Goal: Task Accomplishment & Management: Use online tool/utility

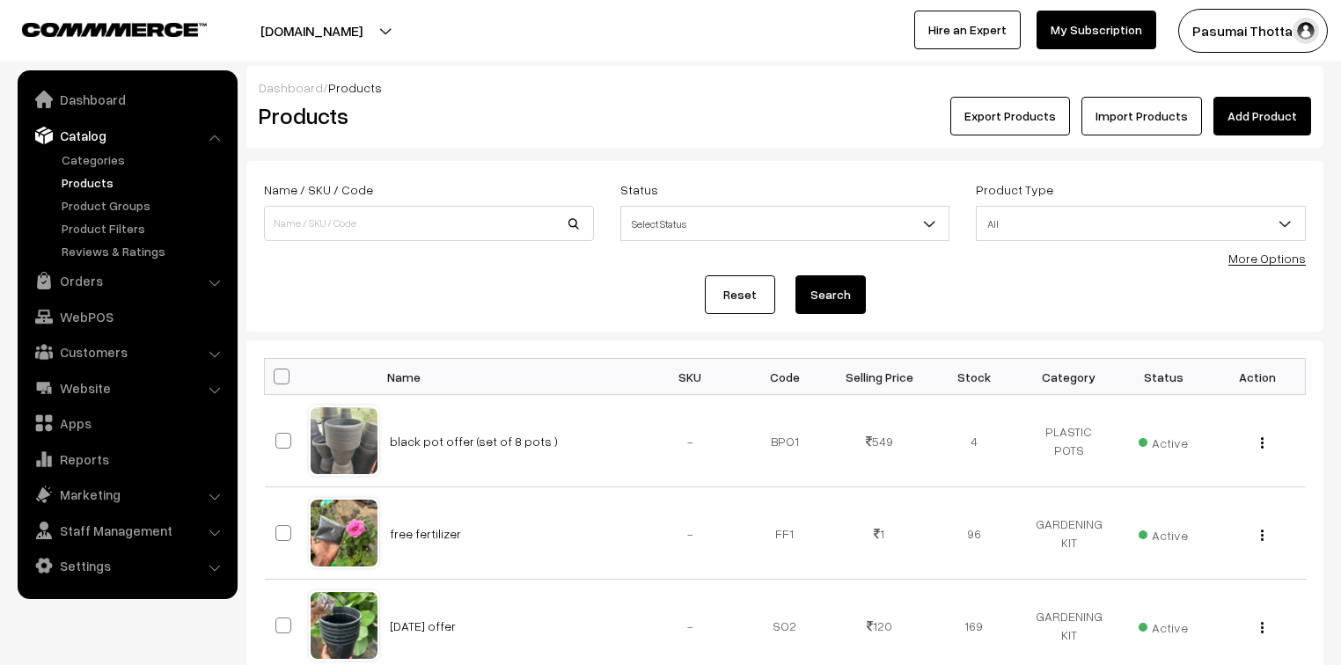
scroll to position [7390, 0]
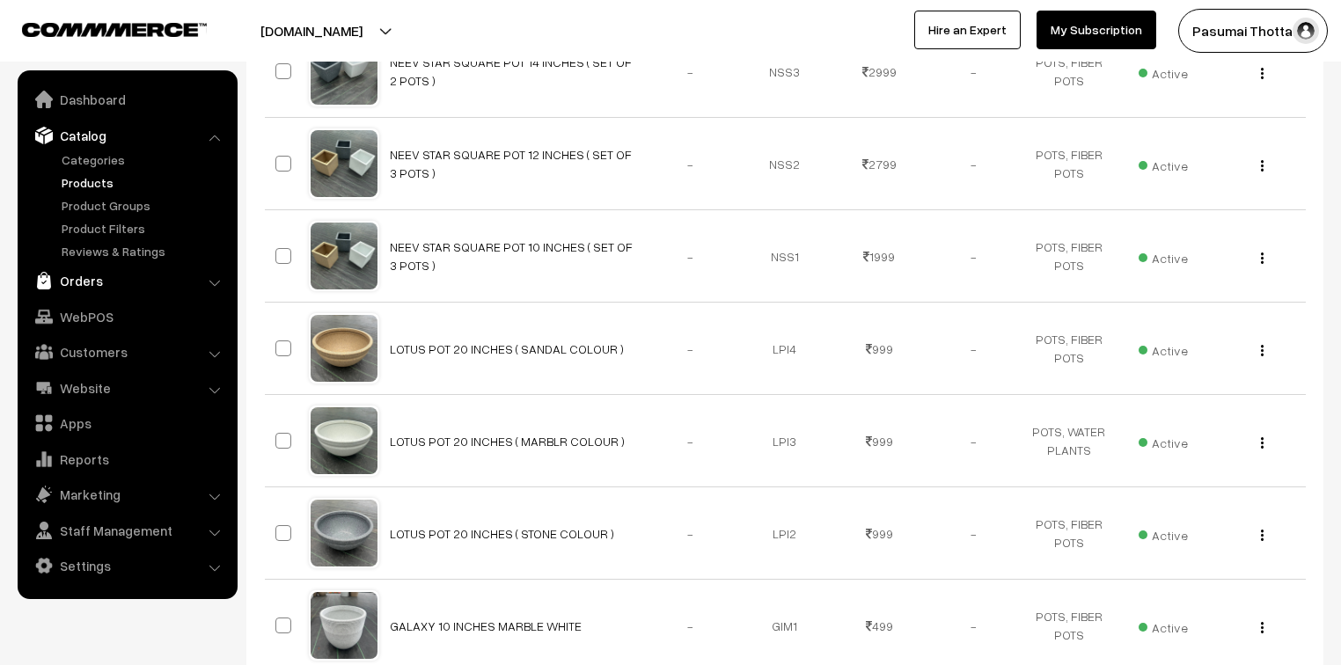
click at [84, 268] on link "Orders" at bounding box center [126, 281] width 209 height 32
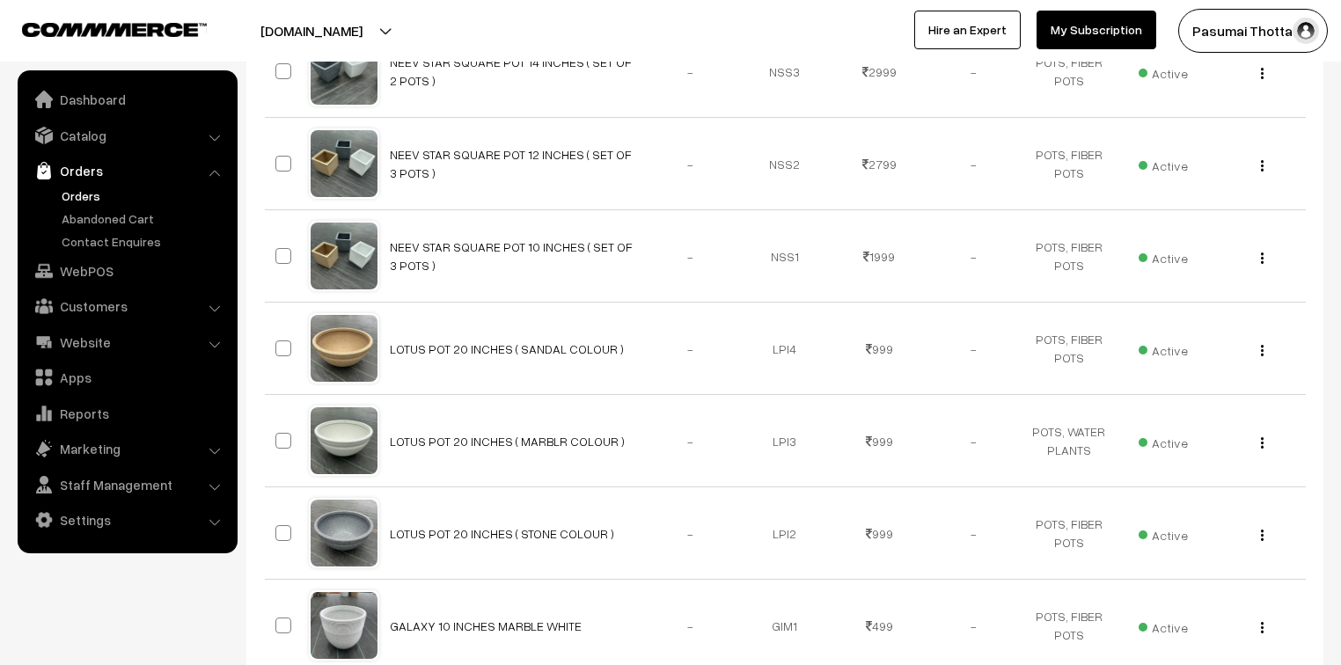
click at [70, 187] on link "Orders" at bounding box center [144, 196] width 174 height 18
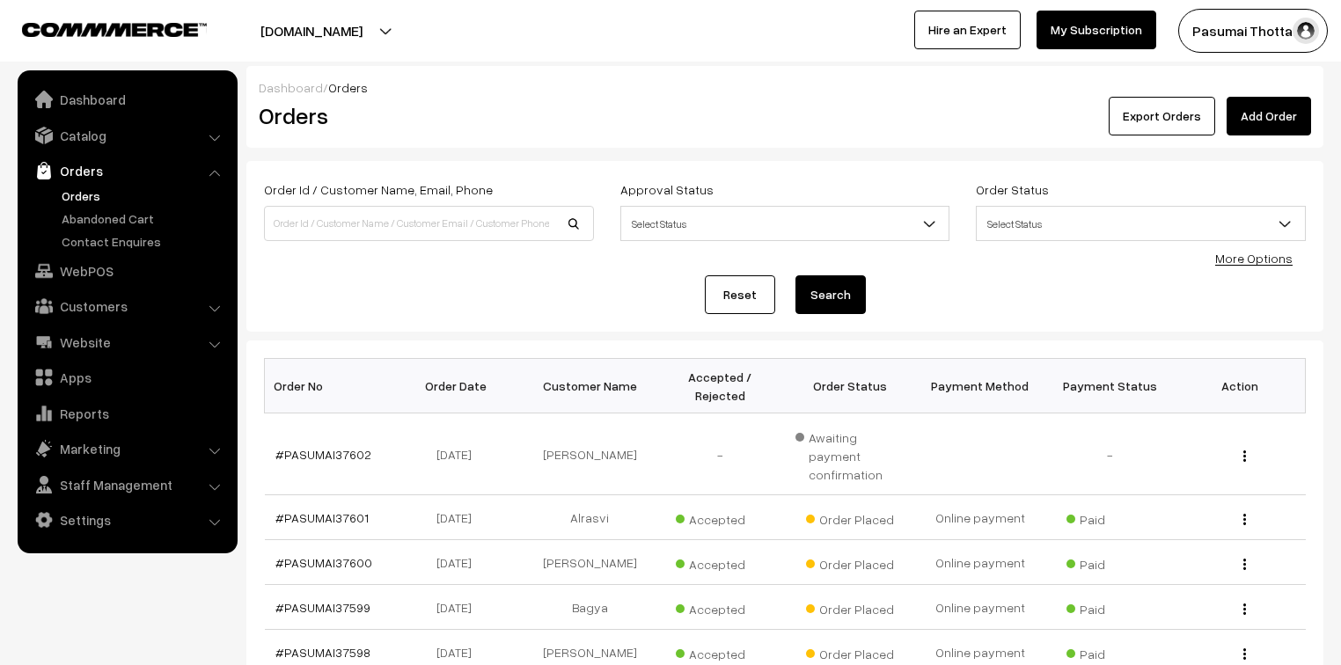
click at [1256, 256] on link "More Options" at bounding box center [1253, 258] width 77 height 15
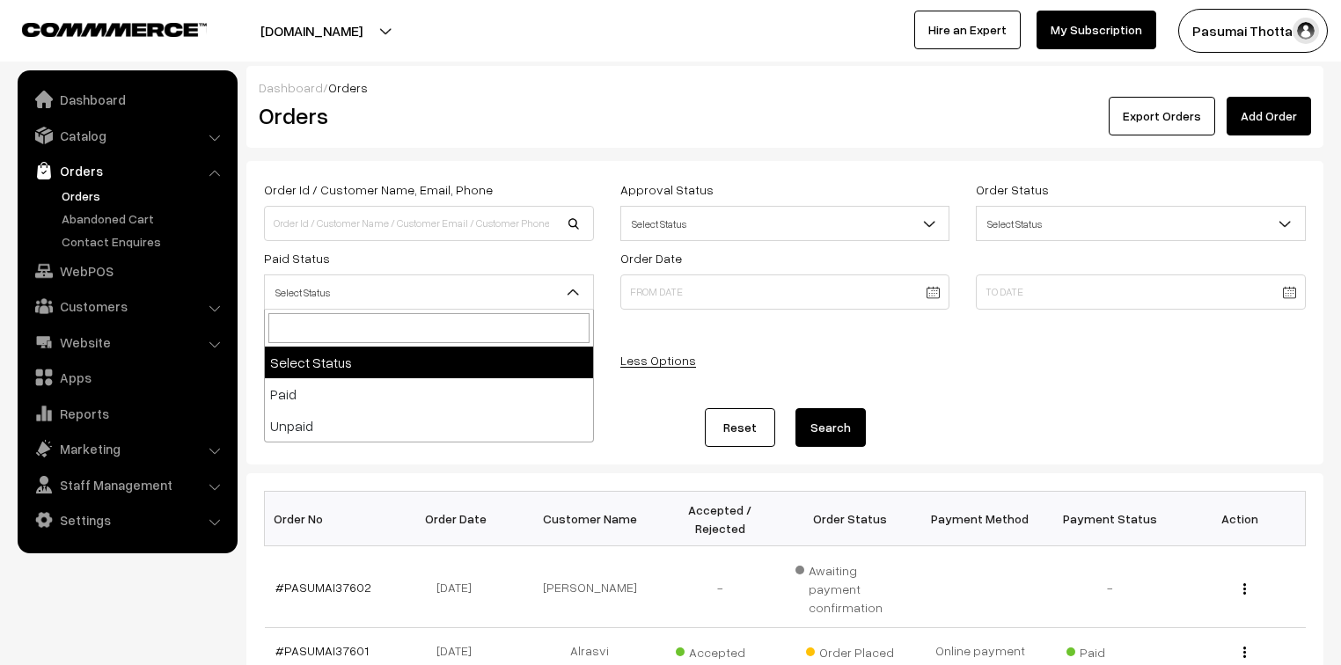
click at [405, 300] on span "Select Status" at bounding box center [429, 292] width 328 height 31
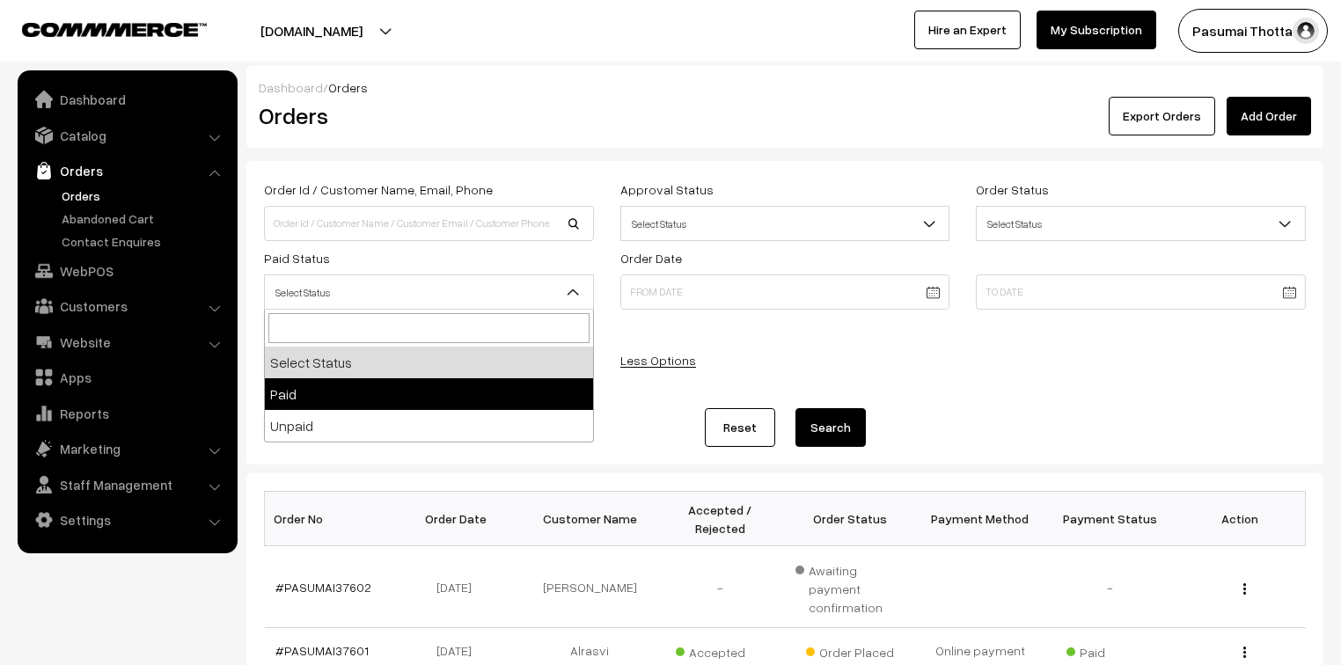
select select "1"
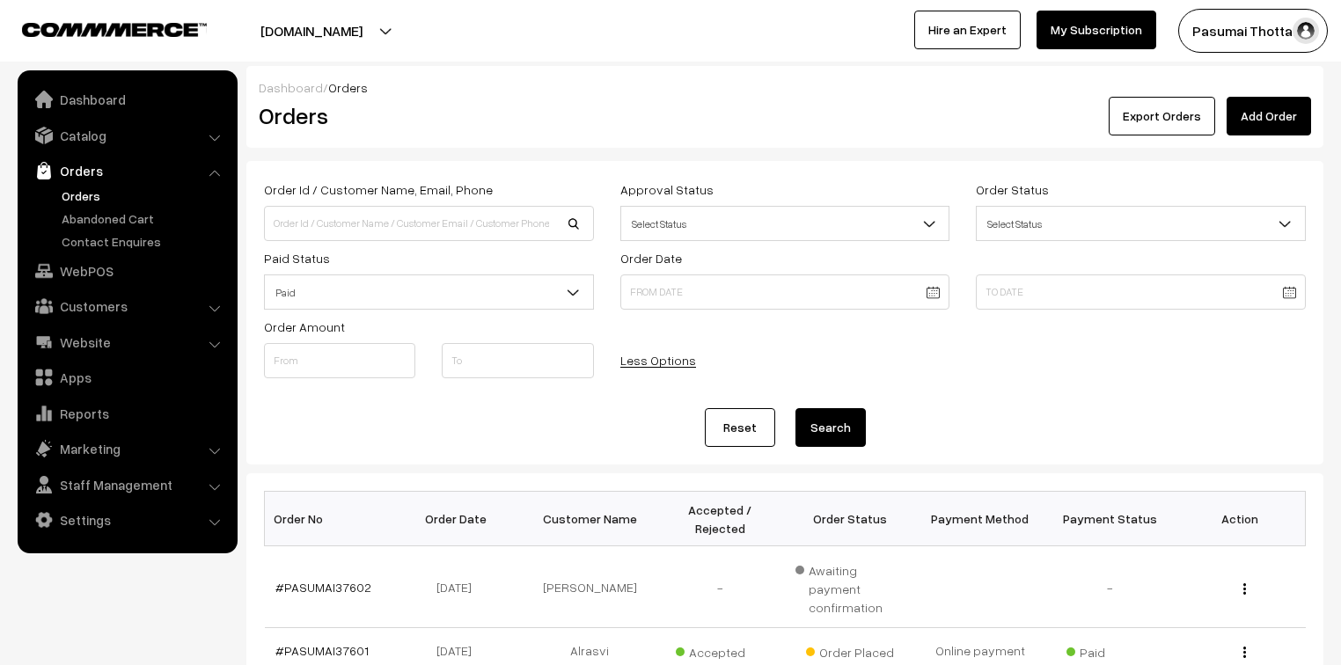
click at [825, 445] on button "Search" at bounding box center [830, 427] width 70 height 39
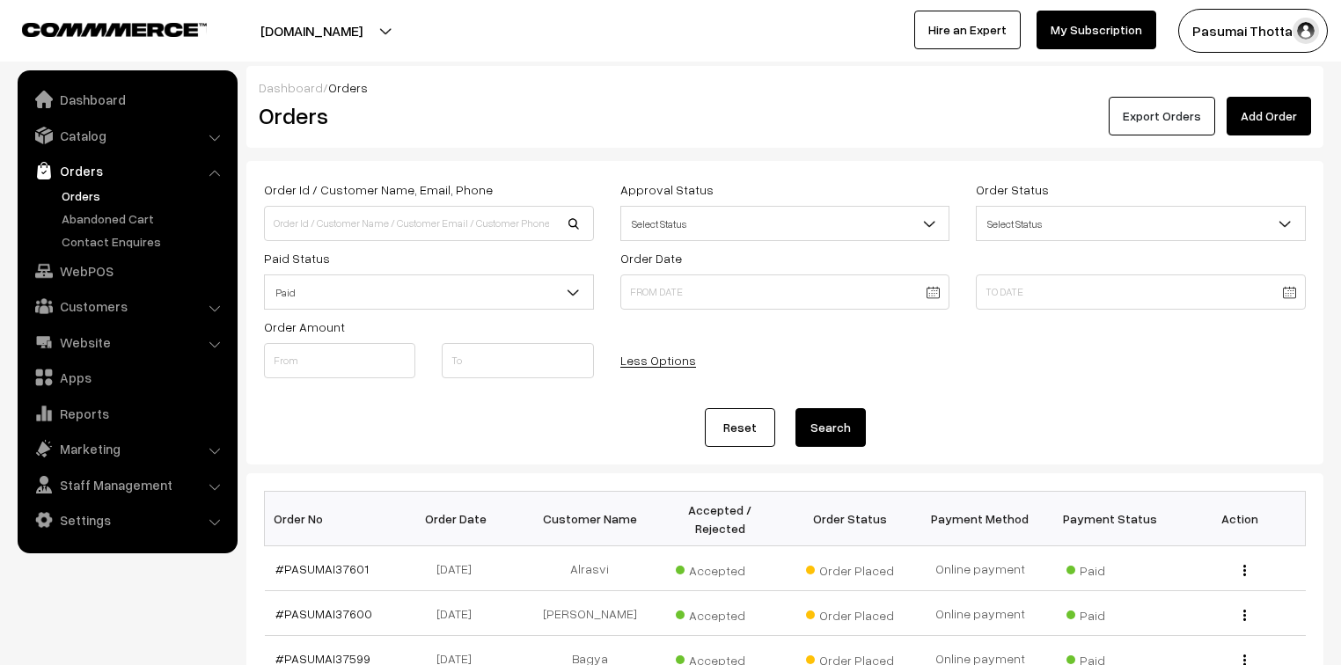
click at [1169, 119] on button "Export Orders" at bounding box center [1161, 116] width 106 height 39
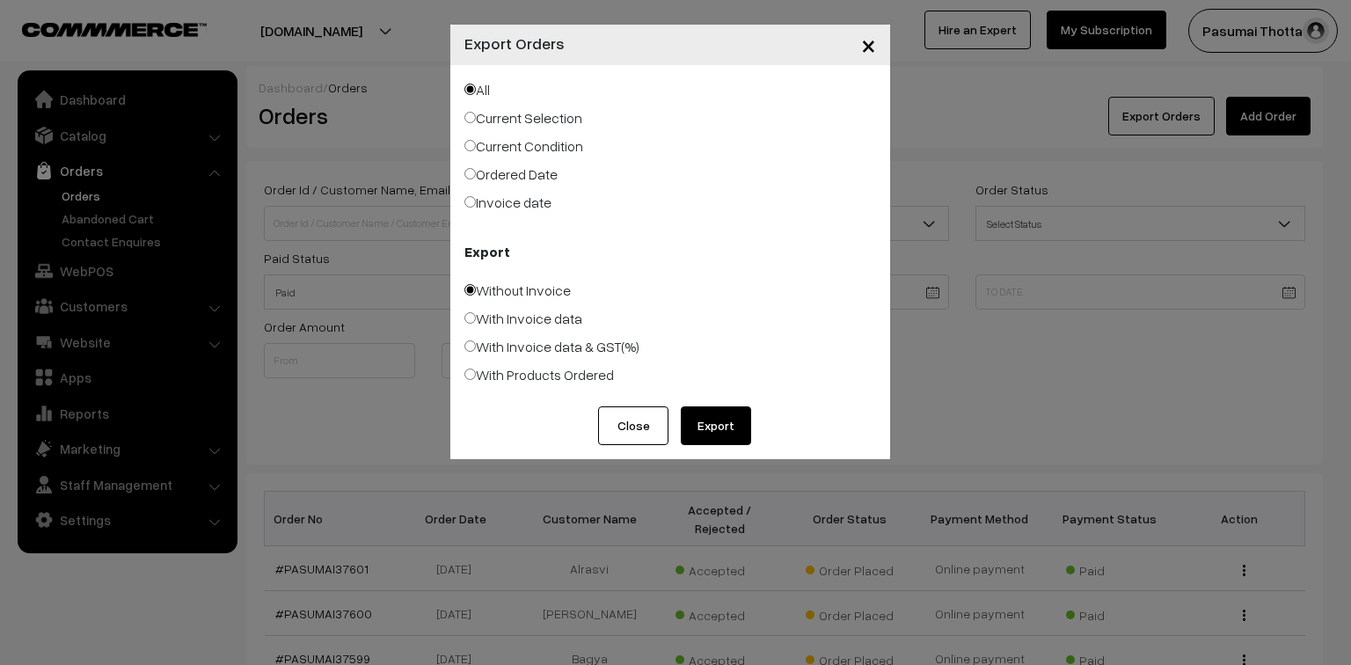
click at [537, 177] on label "Ordered Date" at bounding box center [510, 174] width 93 height 21
click at [476, 177] on input "Ordered Date" at bounding box center [469, 173] width 11 height 11
radio input "true"
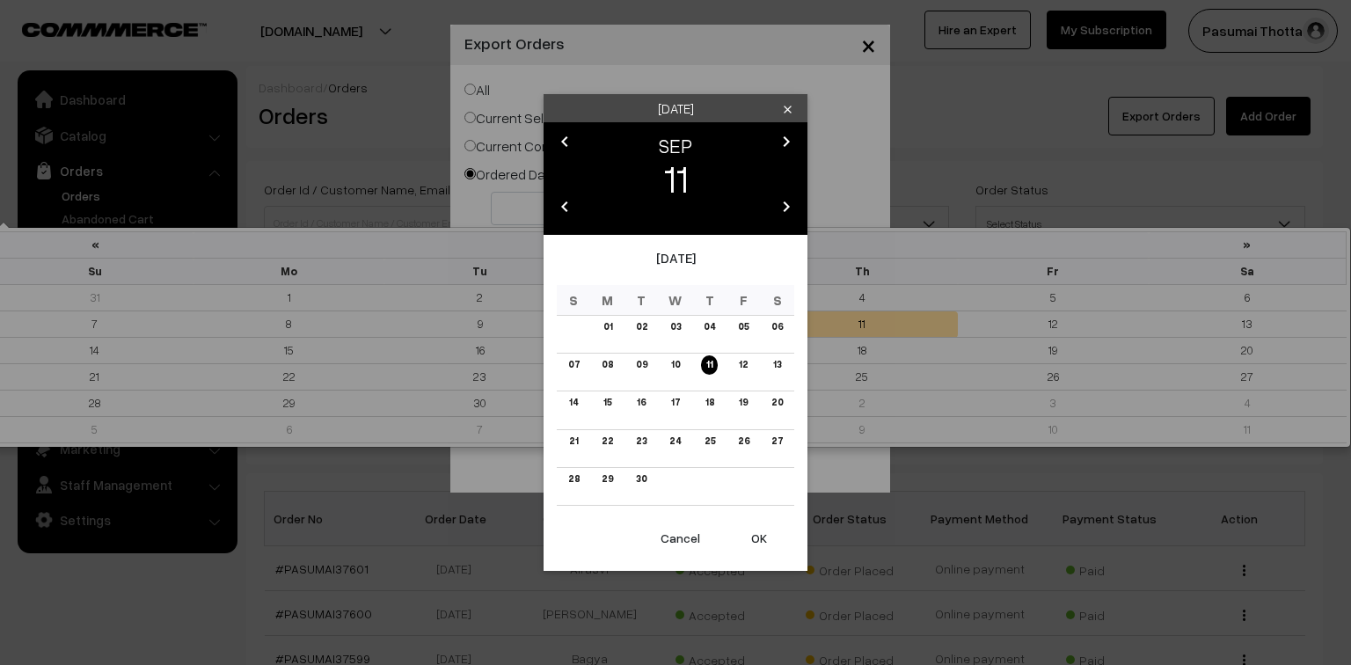
click at [542, 222] on body "Thank you for showing interest. Our team will call you shortly. Close [DOMAIN_N…" at bounding box center [675, 608] width 1351 height 1216
click at [669, 367] on link "10" at bounding box center [675, 364] width 19 height 18
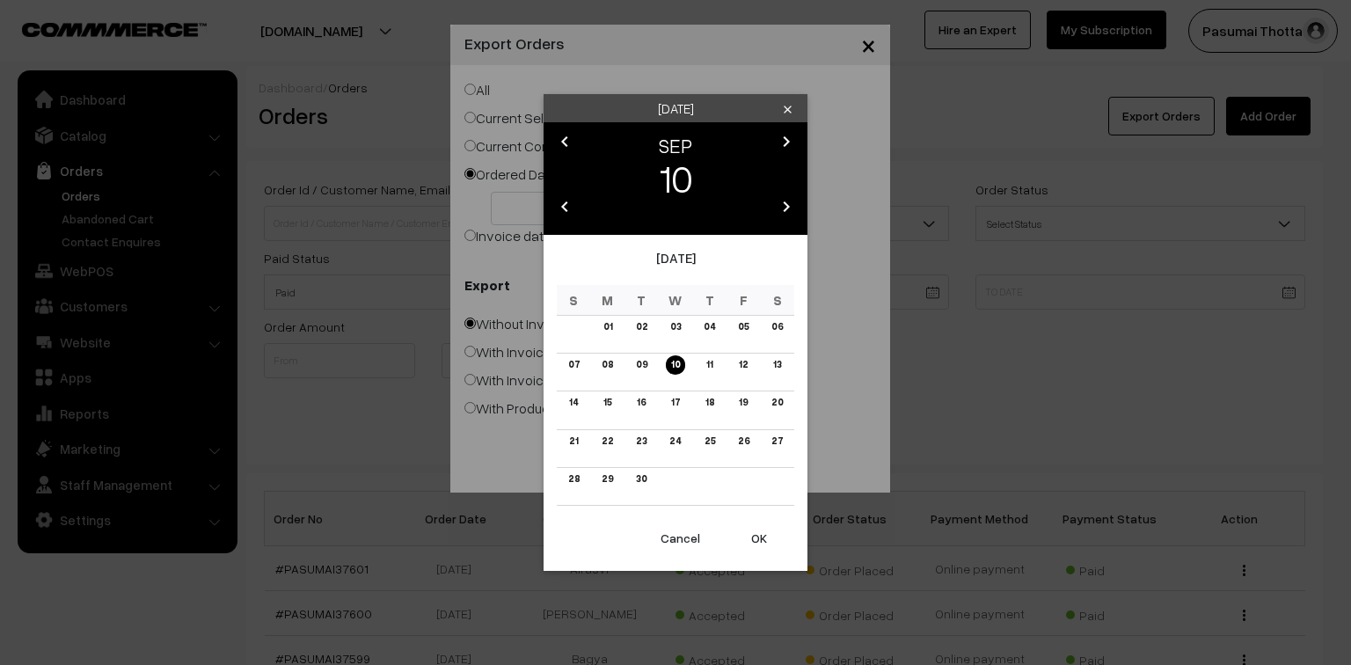
click at [754, 532] on button "OK" at bounding box center [759, 538] width 70 height 39
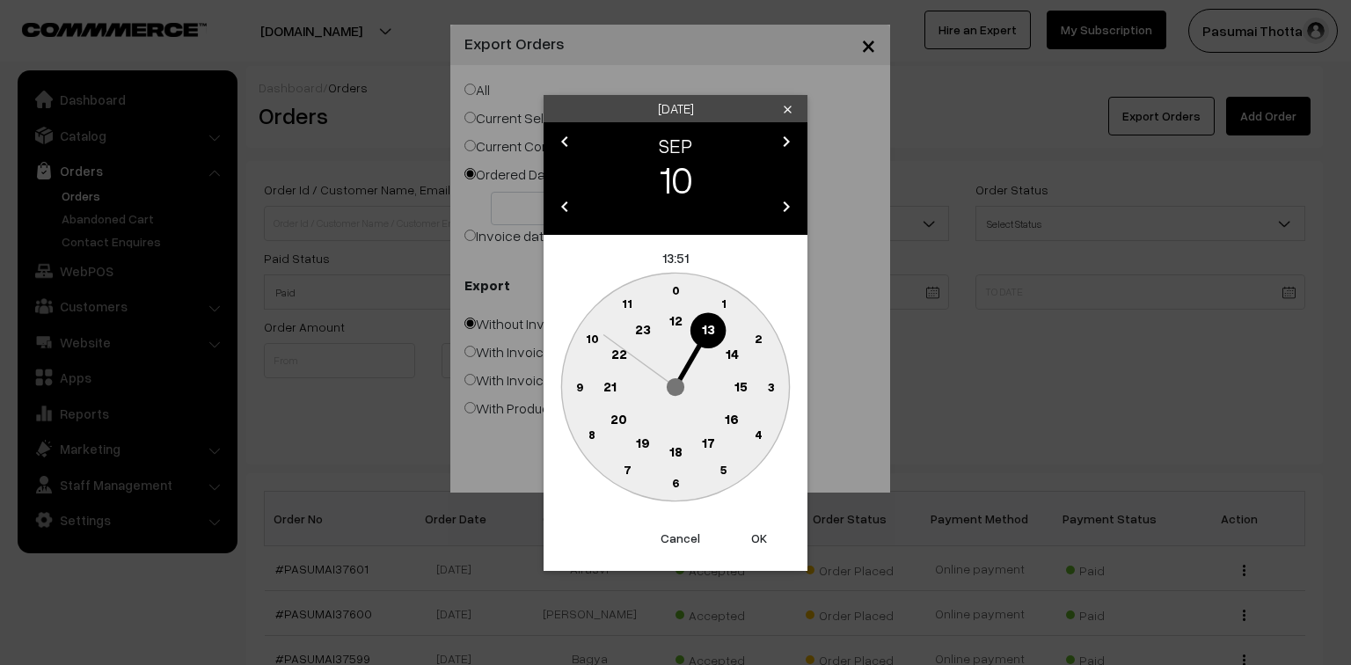
click at [764, 538] on button "OK" at bounding box center [759, 538] width 70 height 39
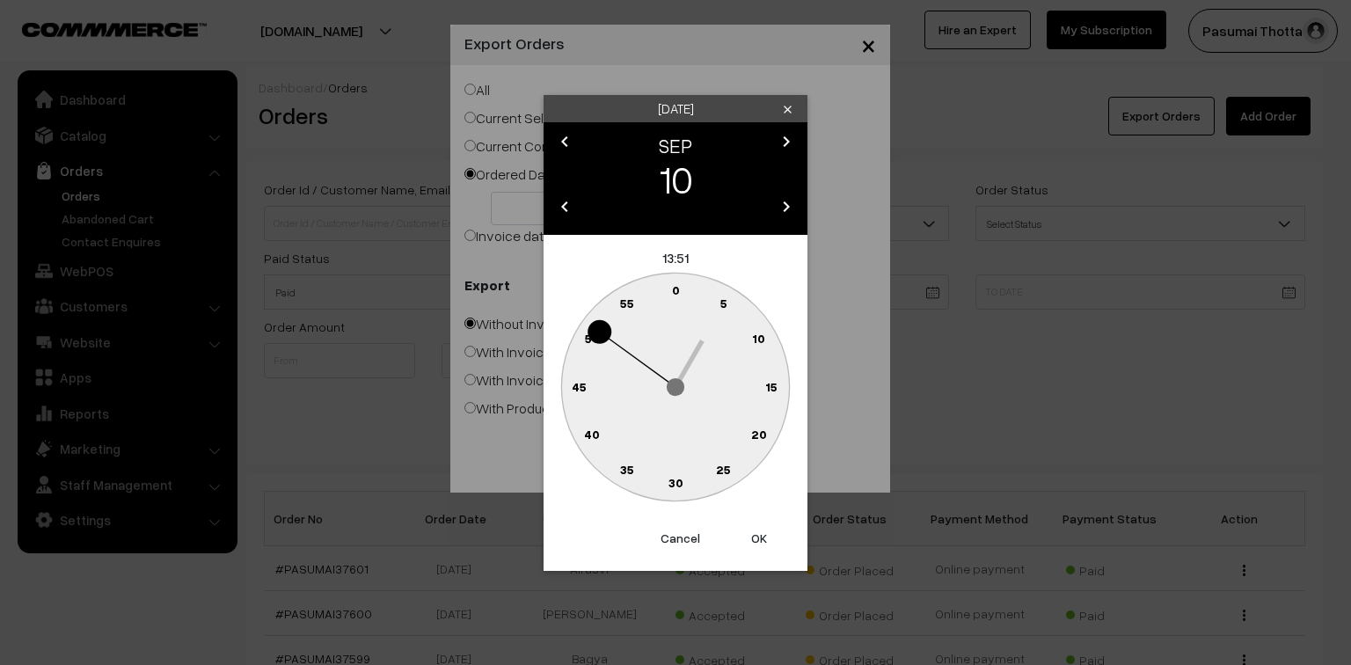
click at [757, 537] on button "OK" at bounding box center [759, 538] width 70 height 39
type input "10-09-2025"
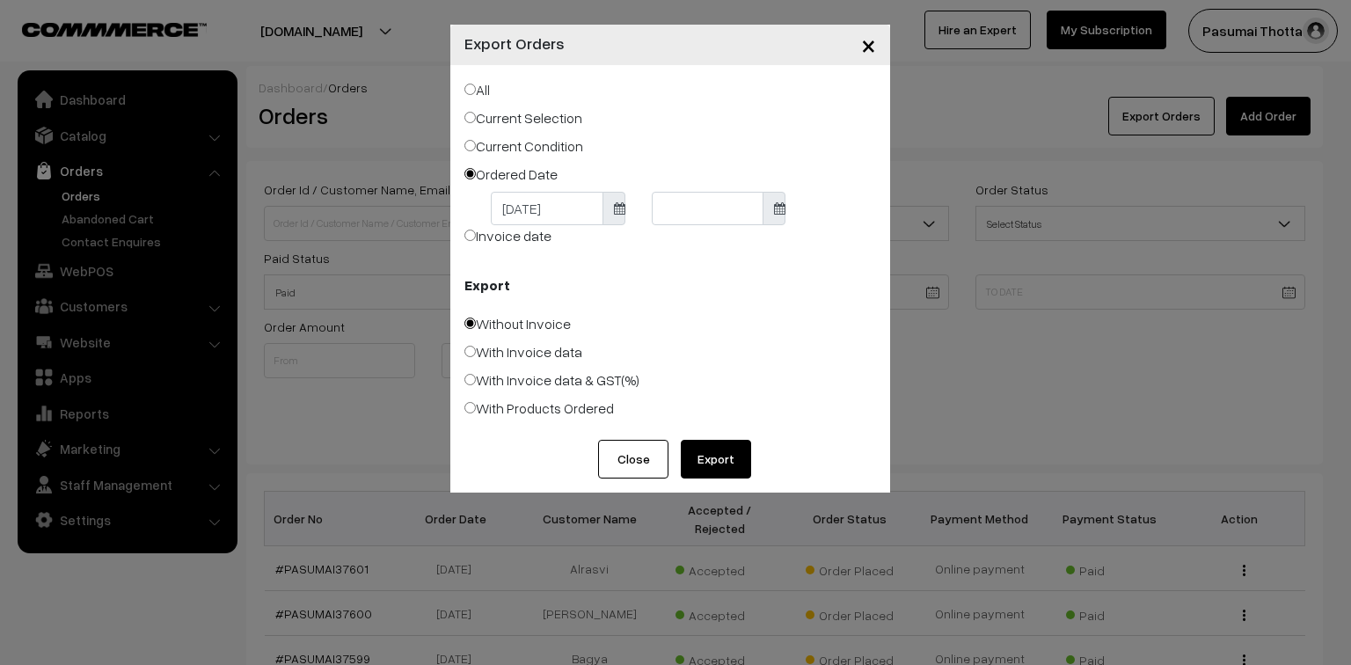
click at [705, 218] on body "Thank you for showing interest. Our team will call you shortly. Close pasumaith…" at bounding box center [675, 608] width 1351 height 1216
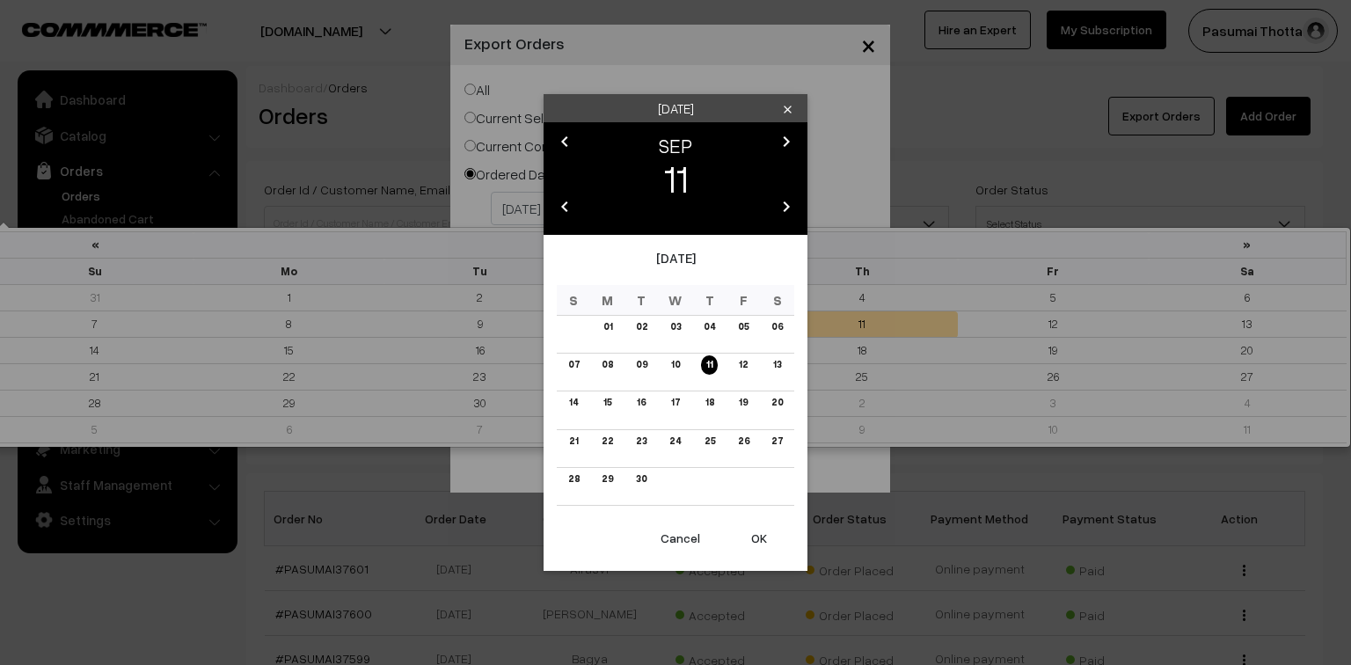
click at [761, 533] on button "OK" at bounding box center [759, 538] width 70 height 39
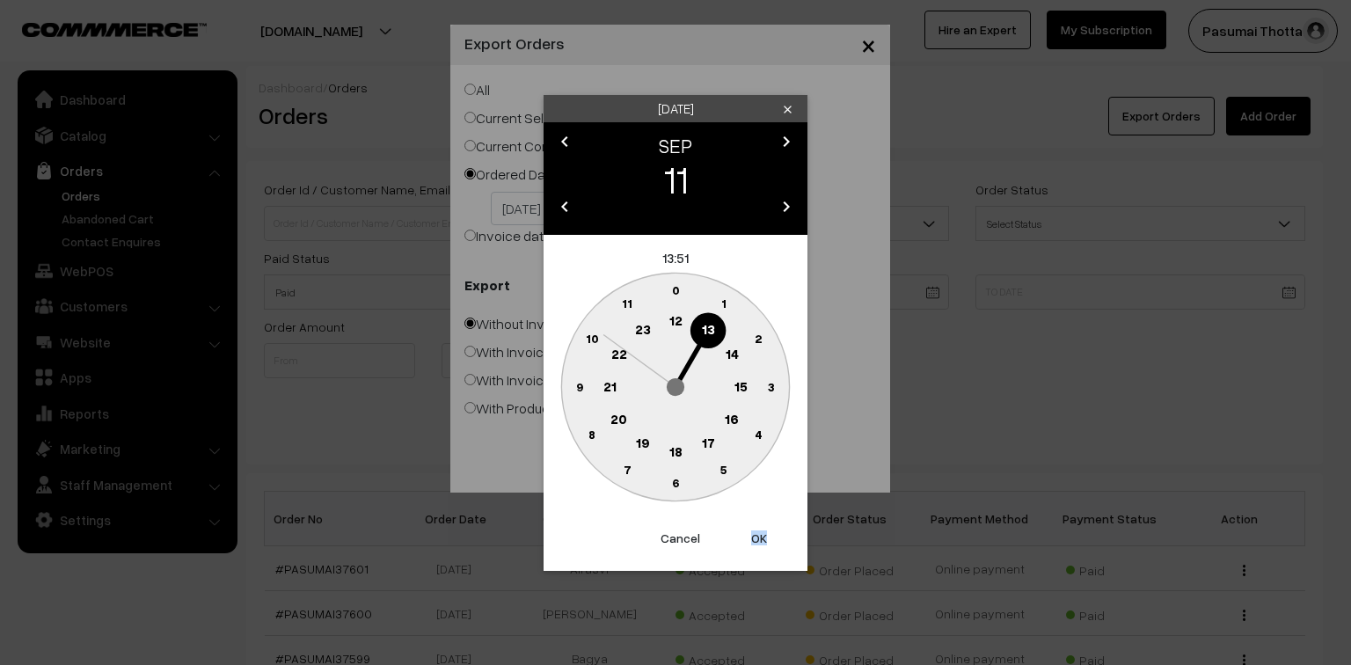
click at [761, 533] on button "OK" at bounding box center [759, 538] width 70 height 39
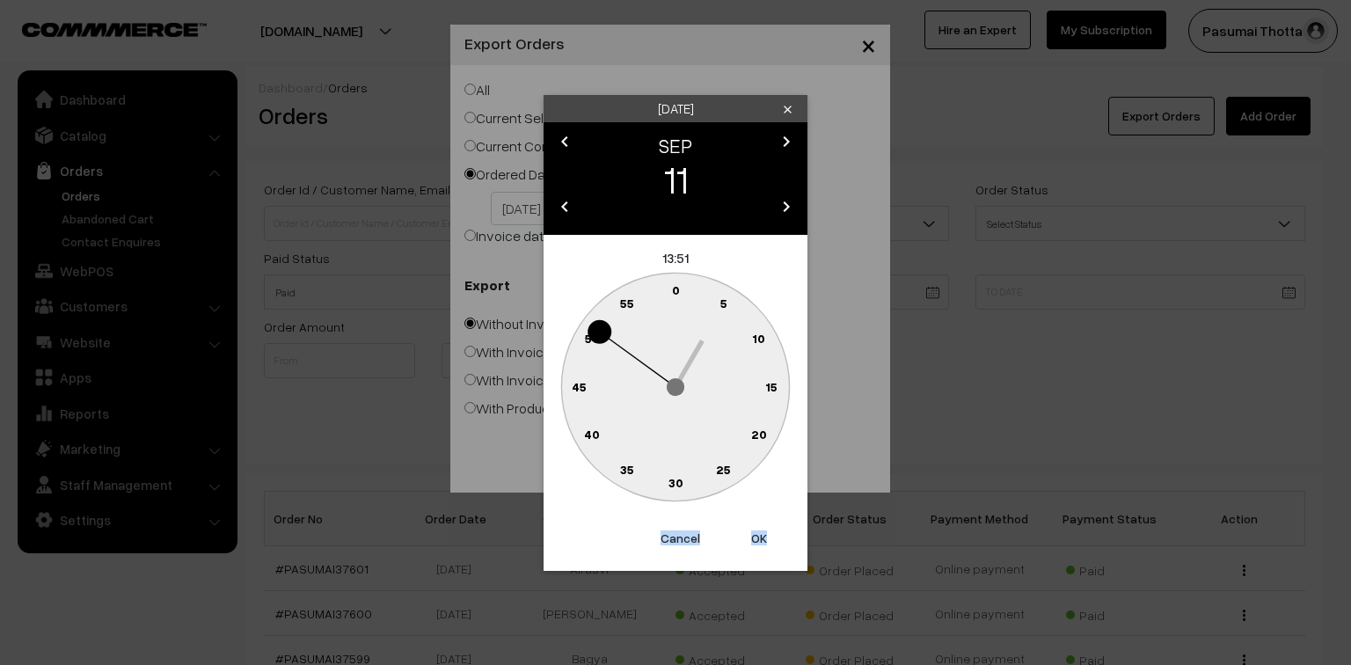
click at [761, 533] on button "OK" at bounding box center [759, 538] width 70 height 39
type input "11-09-2025"
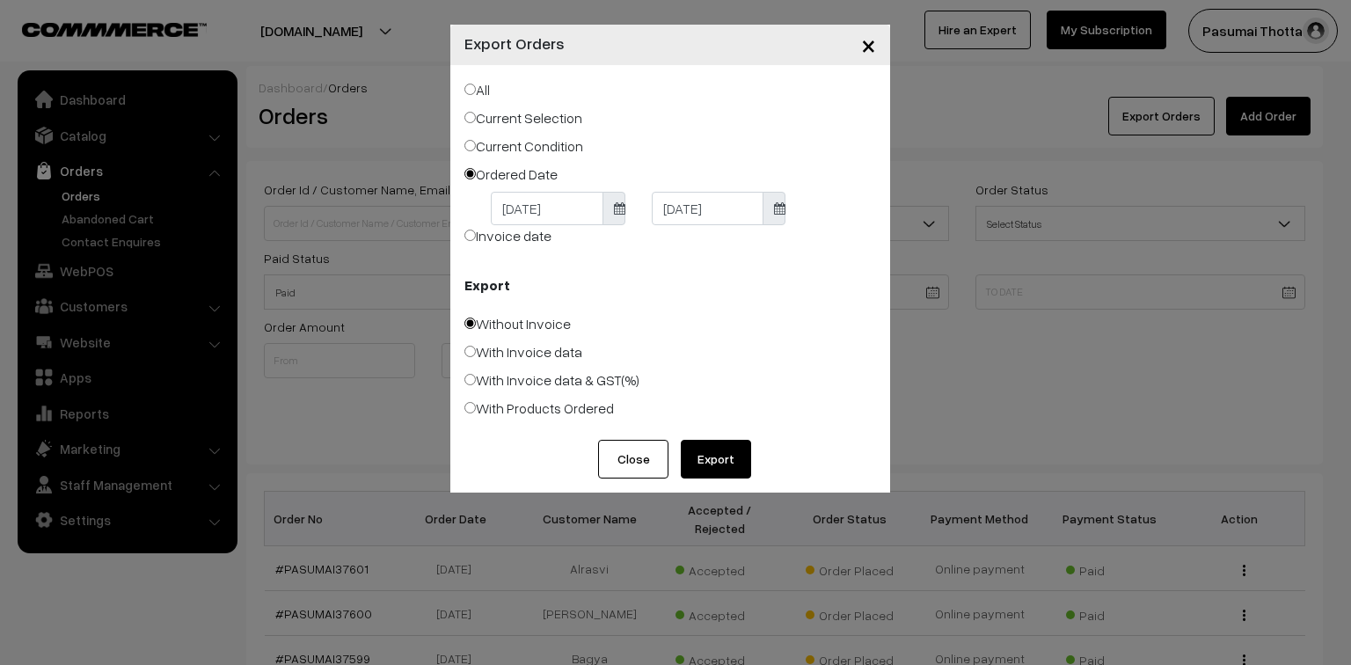
click at [717, 451] on button "Export" at bounding box center [716, 459] width 70 height 39
